Goal: Information Seeking & Learning: Check status

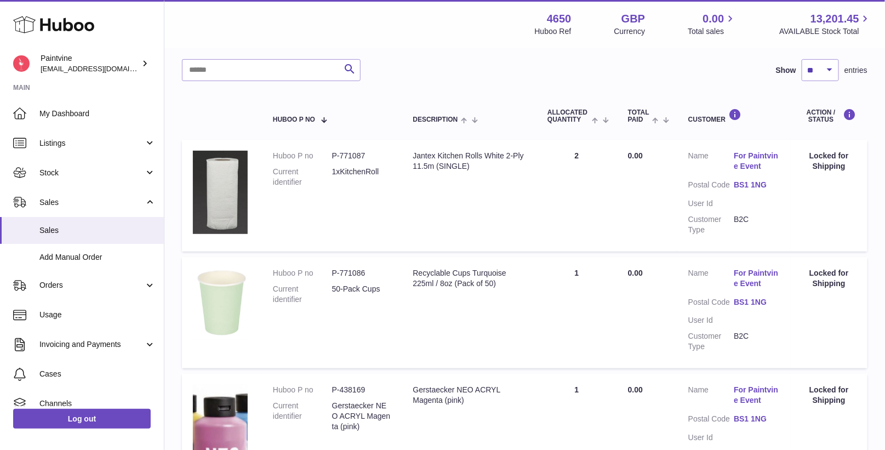
scroll to position [147, 0]
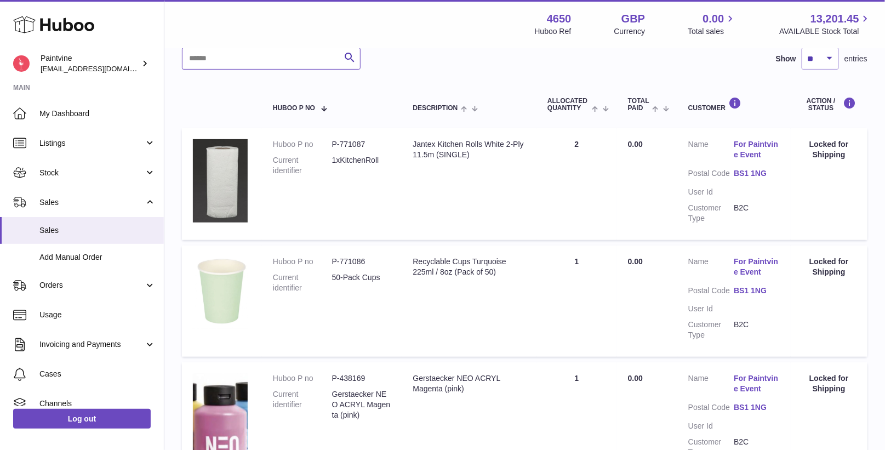
click at [312, 64] on input "text" at bounding box center [271, 59] width 179 height 22
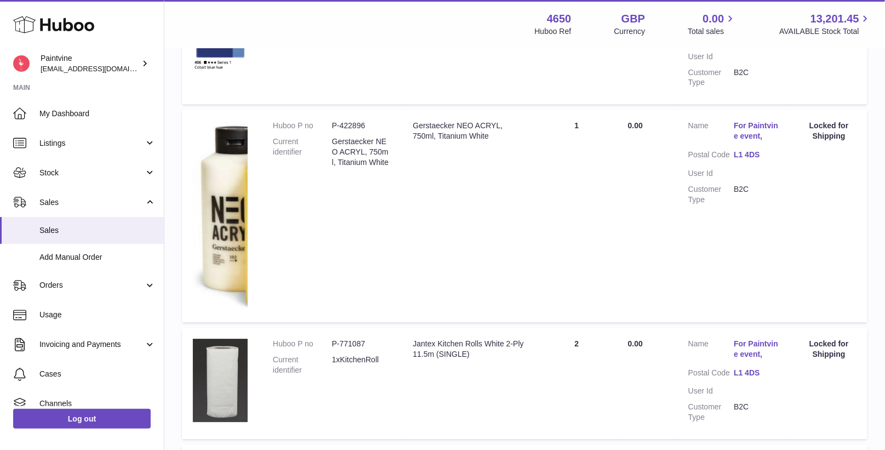
scroll to position [1273, 0]
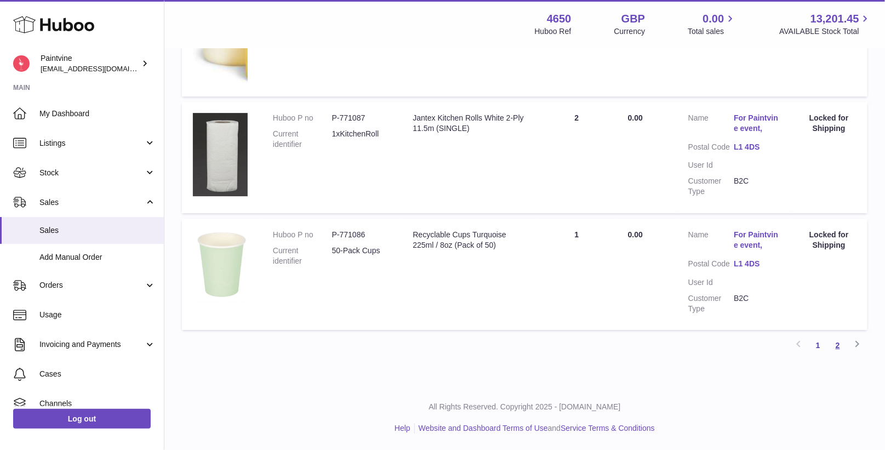
type input "*"
click at [830, 345] on link "2" at bounding box center [838, 345] width 20 height 20
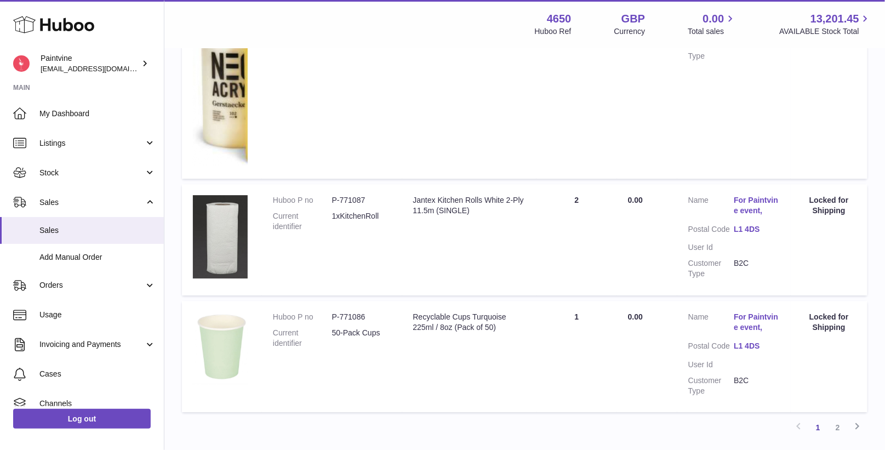
scroll to position [1273, 0]
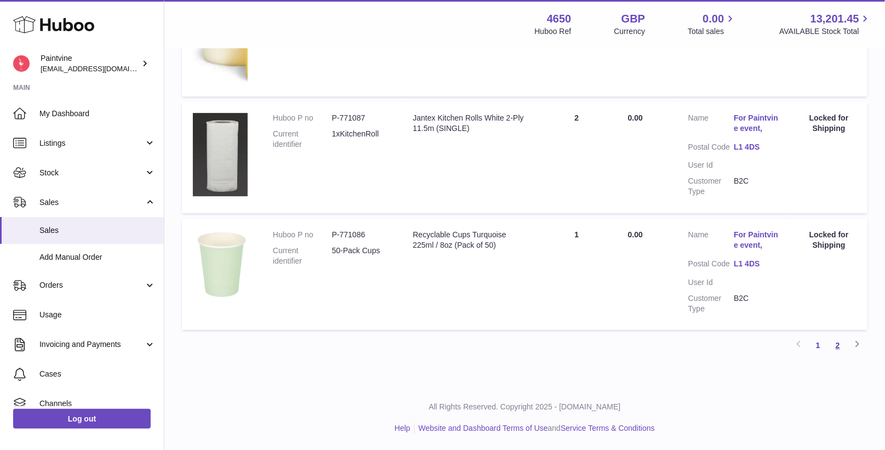
click at [838, 346] on link "2" at bounding box center [838, 345] width 20 height 20
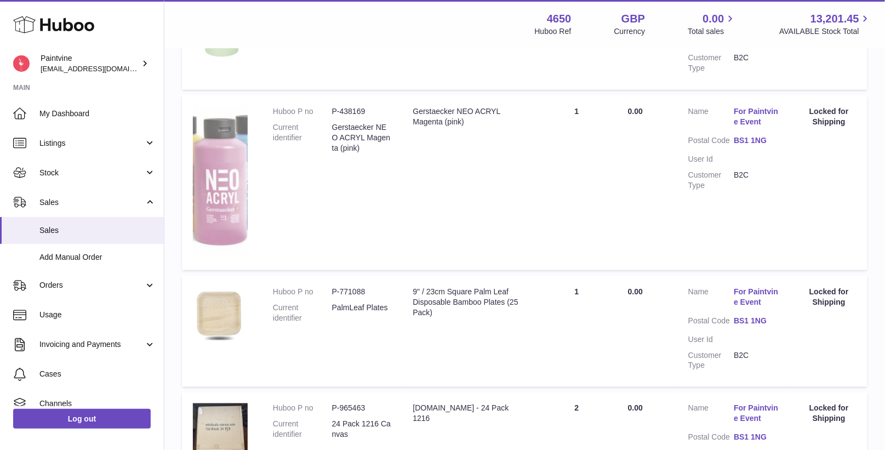
scroll to position [0, 0]
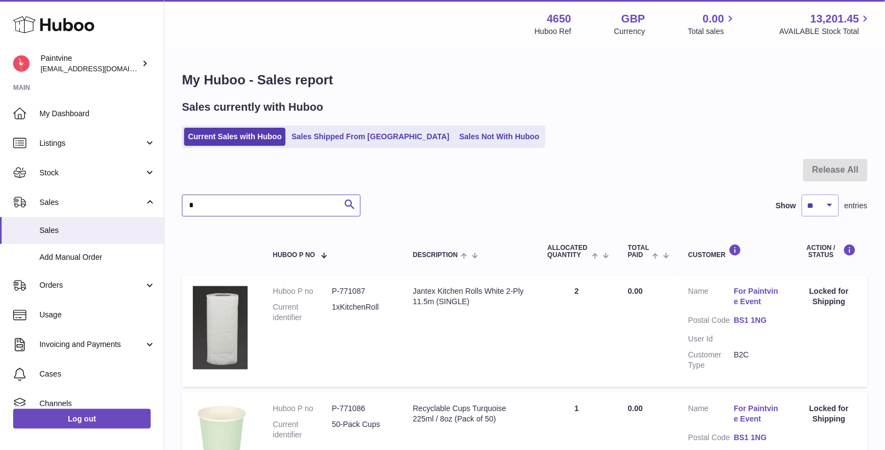
click at [226, 214] on input "*" at bounding box center [271, 206] width 179 height 22
click at [308, 144] on link "Sales Shipped From [GEOGRAPHIC_DATA]" at bounding box center [371, 137] width 166 height 18
click at [312, 138] on link "Sales Shipped From [GEOGRAPHIC_DATA]" at bounding box center [371, 137] width 166 height 18
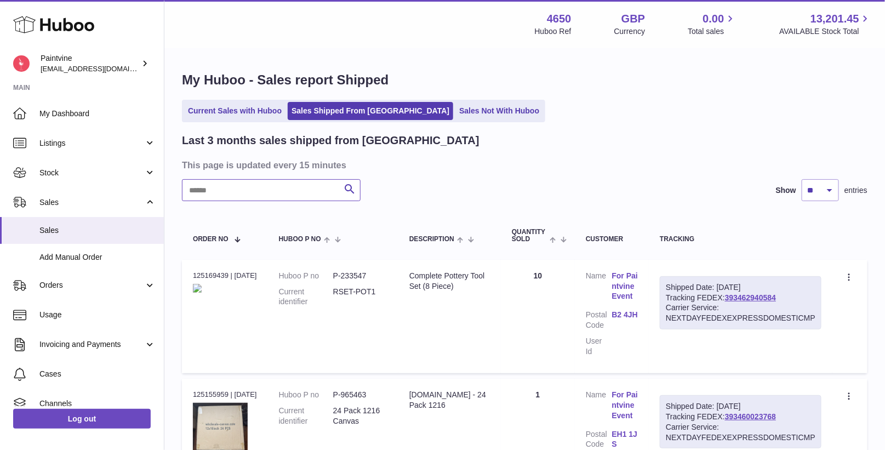
click at [277, 192] on input "text" at bounding box center [271, 190] width 179 height 22
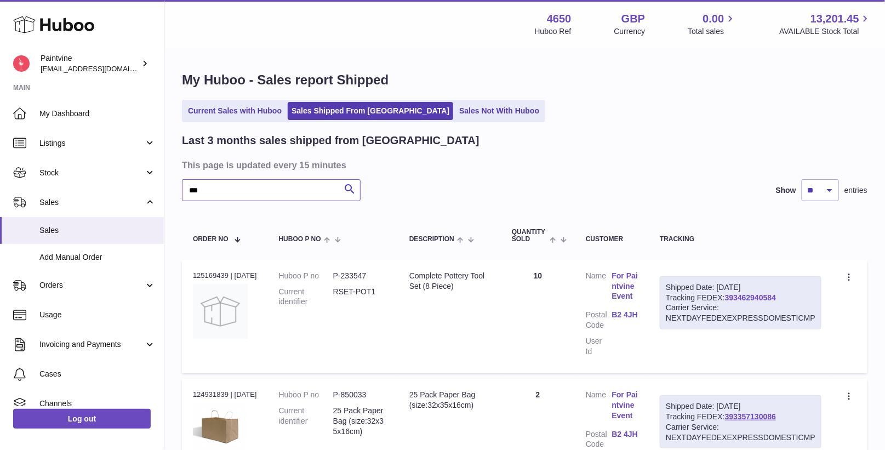
type input "**"
click at [736, 296] on link "393462940584" at bounding box center [750, 297] width 51 height 9
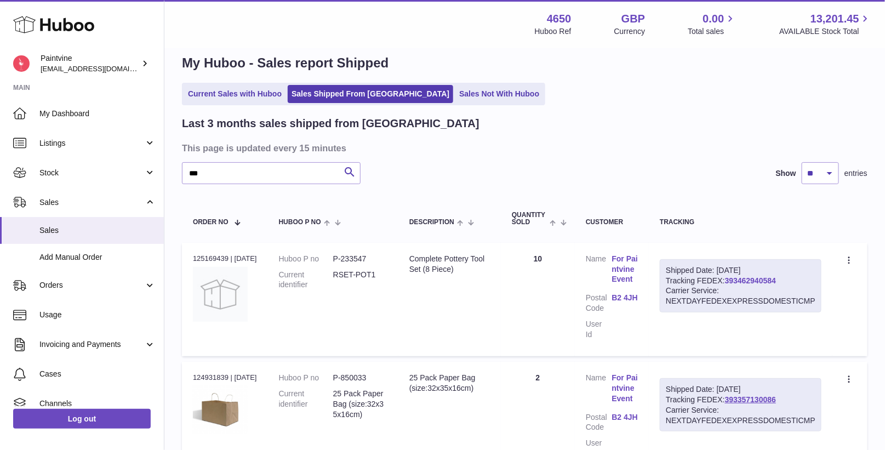
click at [748, 280] on link "393462940584" at bounding box center [750, 280] width 51 height 9
